Goal: Task Accomplishment & Management: Manage account settings

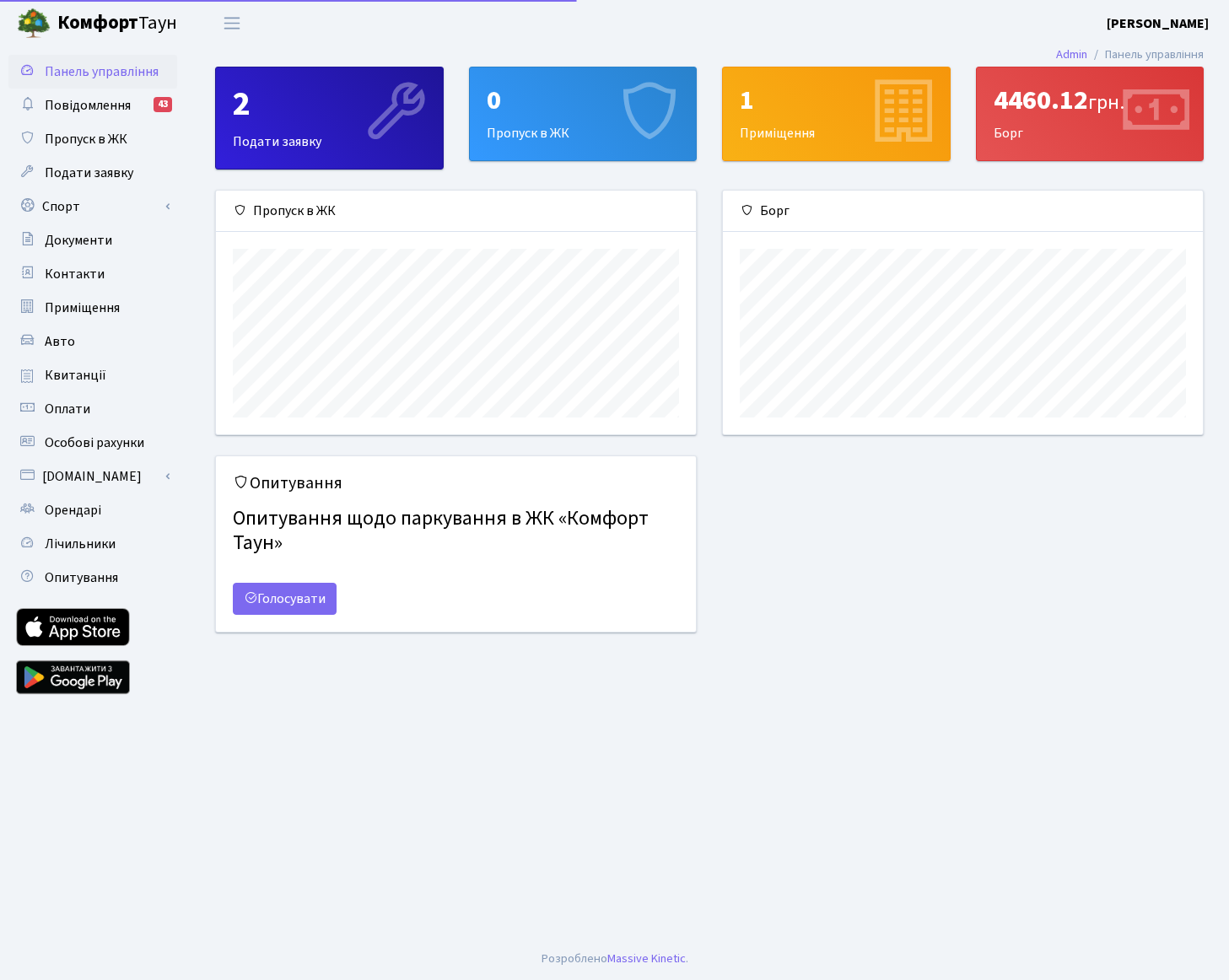
scroll to position [244, 480]
click at [80, 211] on link "Спорт" at bounding box center [92, 207] width 168 height 34
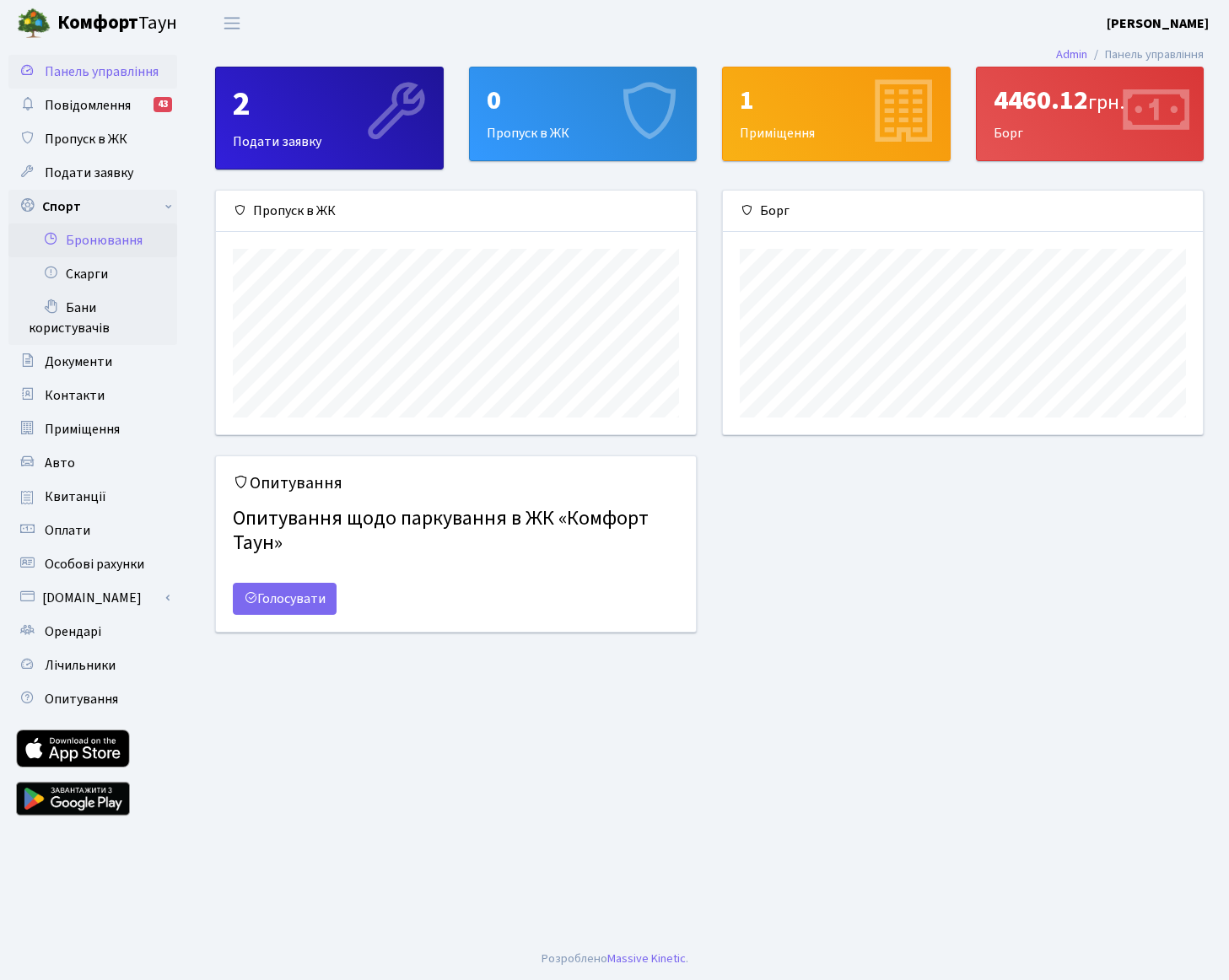
click at [89, 245] on link "Бронювання" at bounding box center [92, 240] width 168 height 34
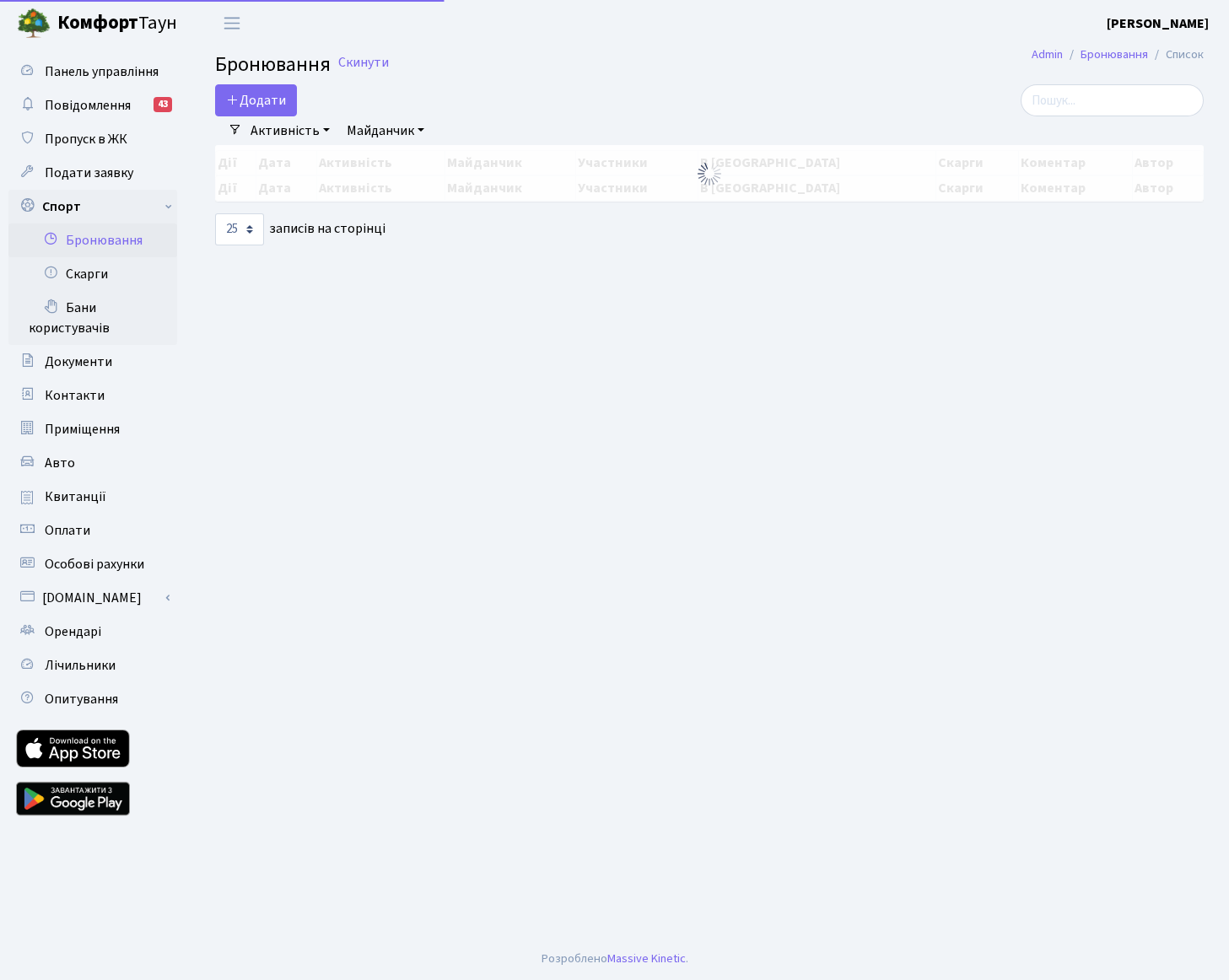
select select "25"
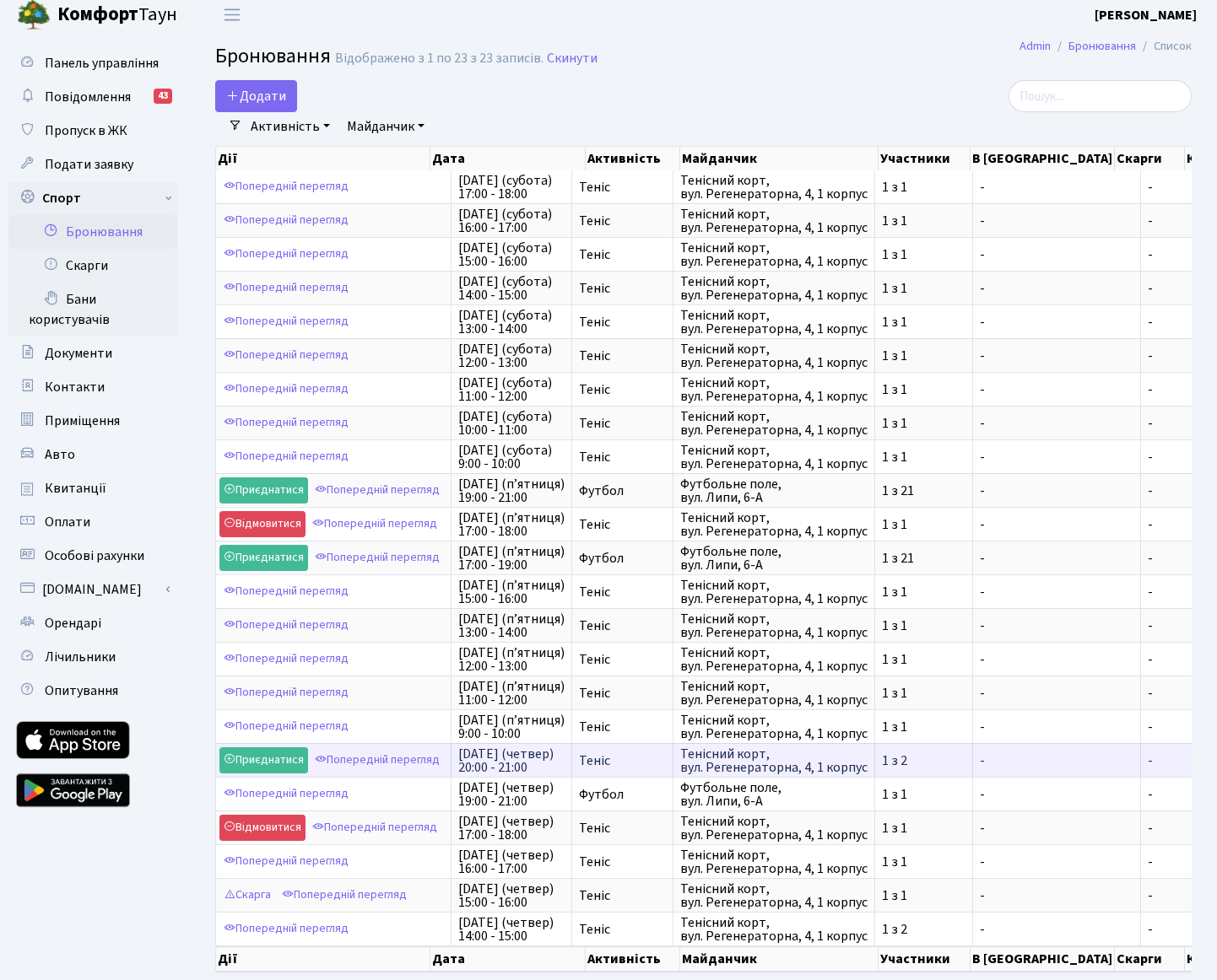
scroll to position [10, 0]
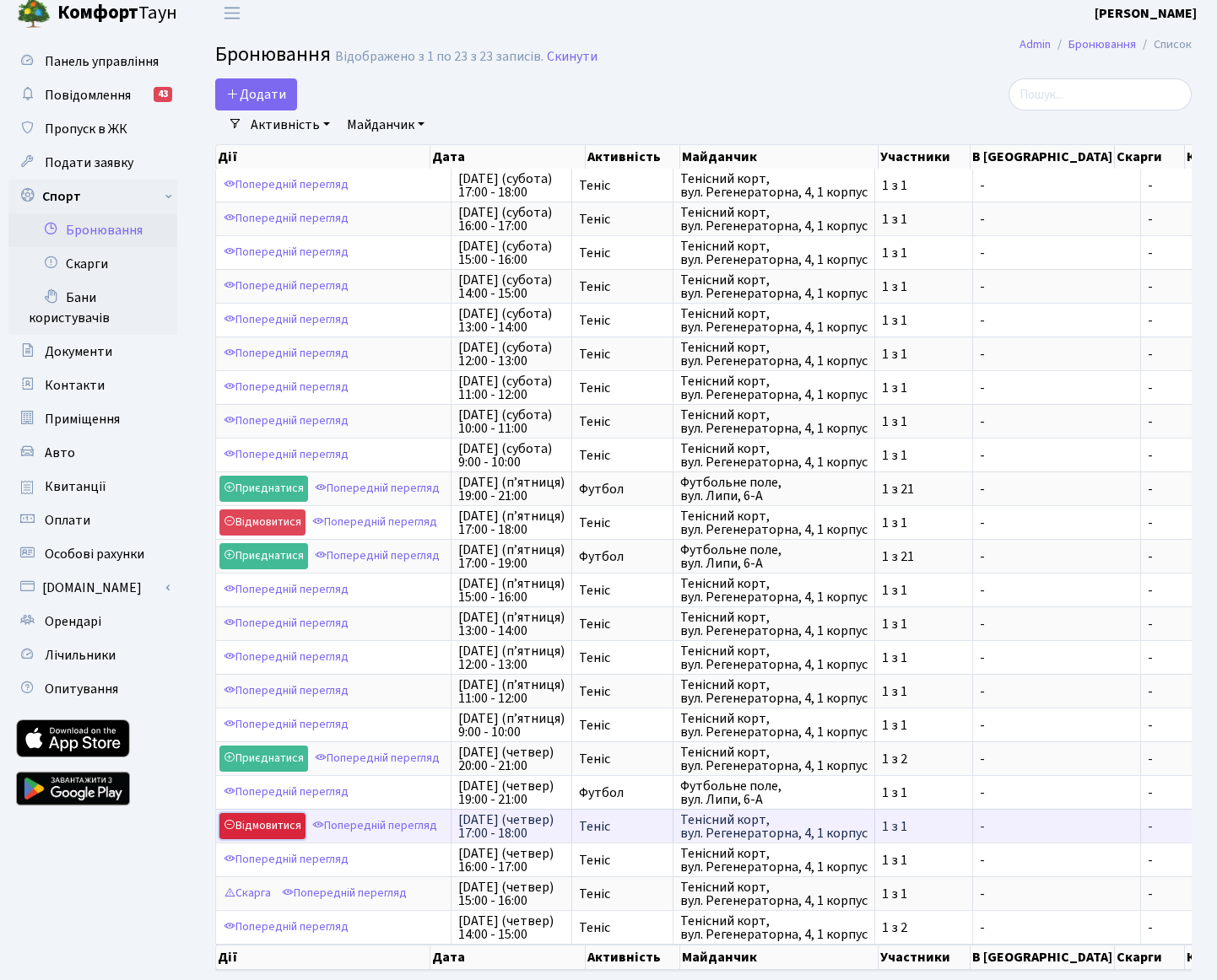
click at [268, 828] on link "Відмовитися" at bounding box center [262, 826] width 86 height 26
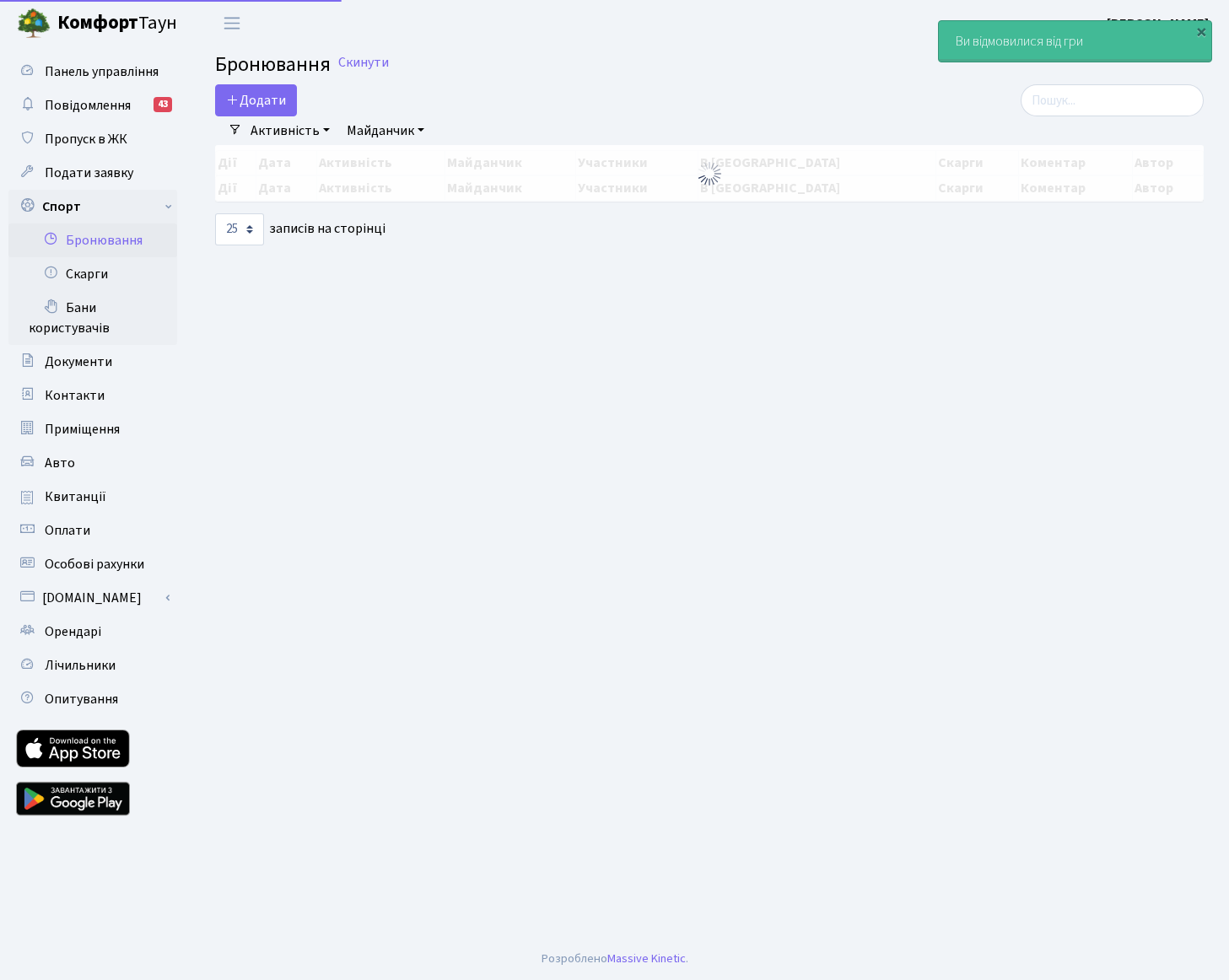
select select "25"
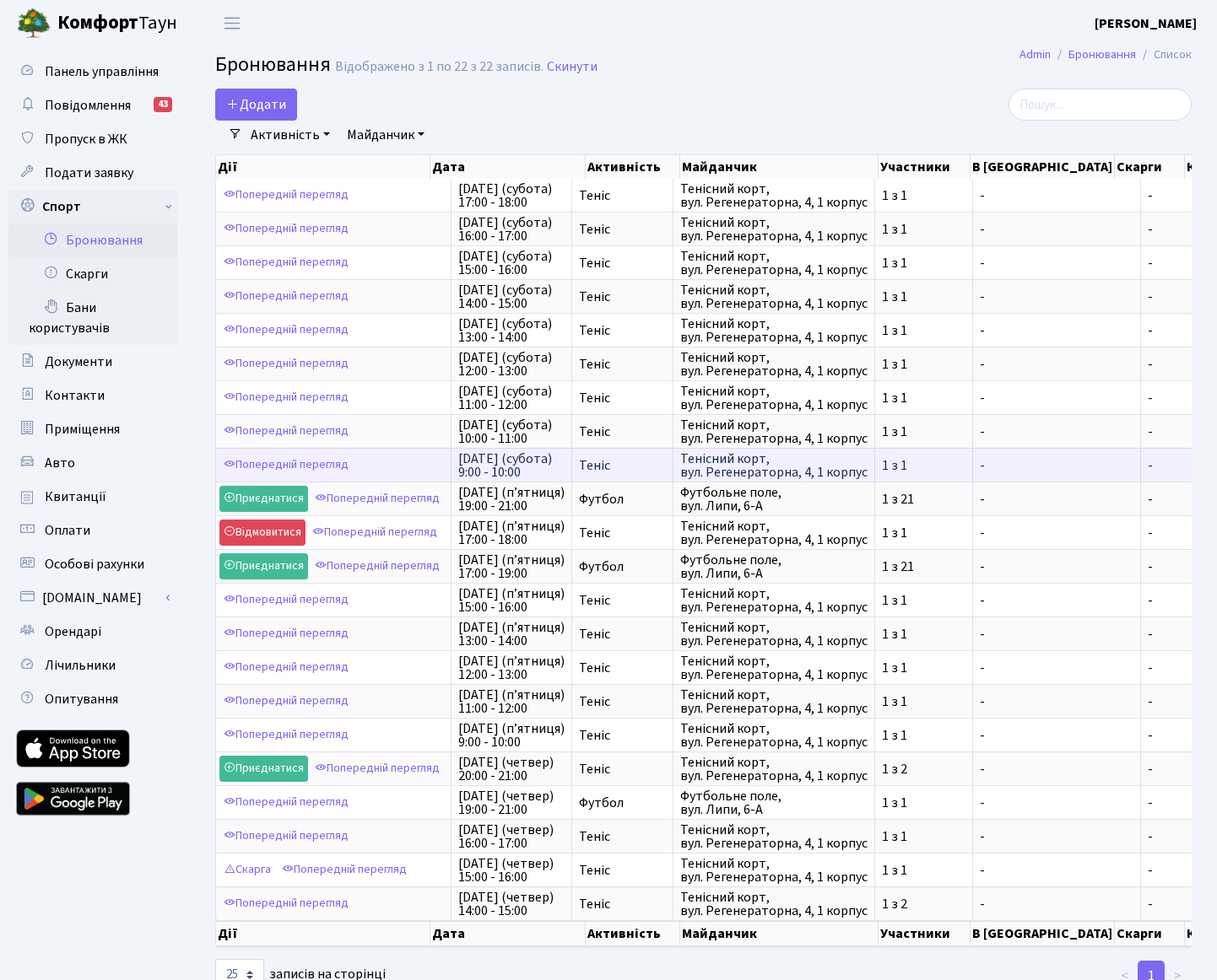
scroll to position [3, 0]
